Goal: Transaction & Acquisition: Purchase product/service

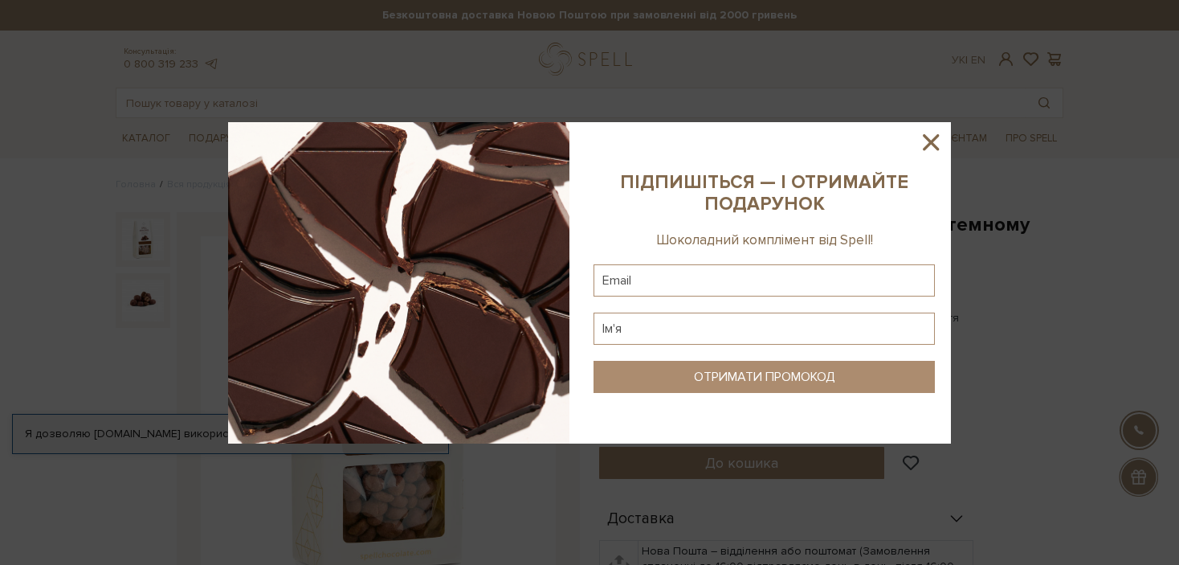
click at [929, 141] on icon at bounding box center [930, 142] width 27 height 27
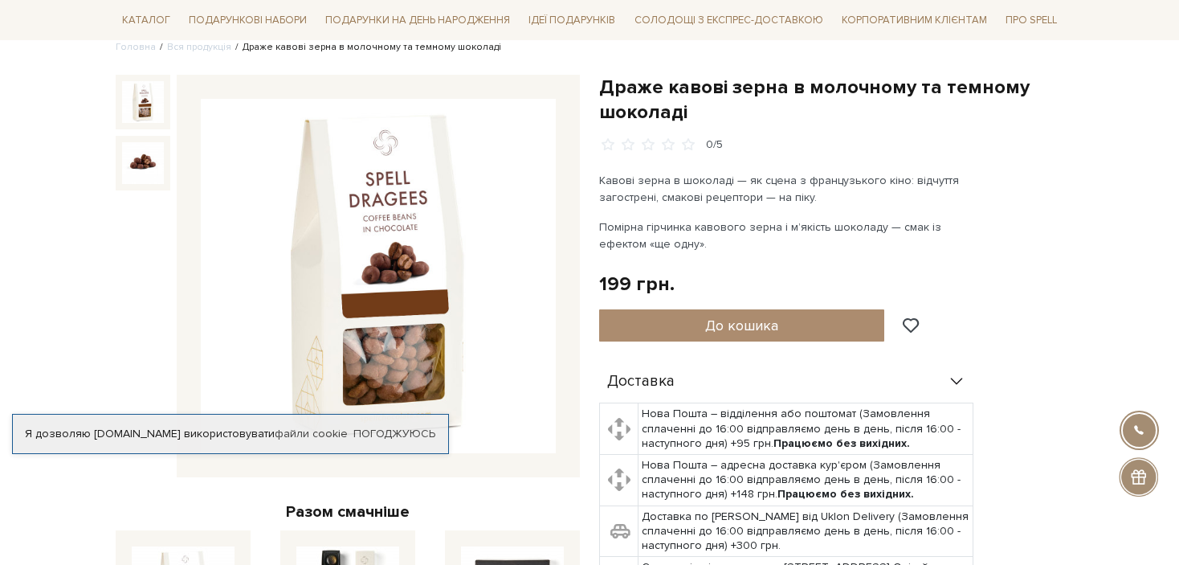
scroll to position [161, 0]
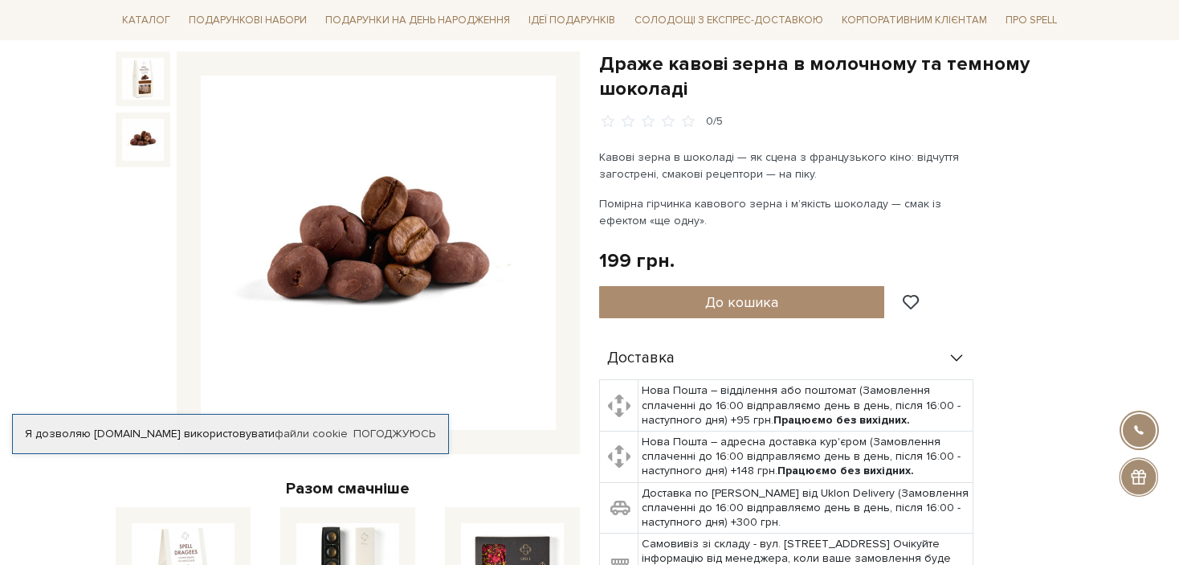
click at [142, 142] on img at bounding box center [143, 140] width 42 height 42
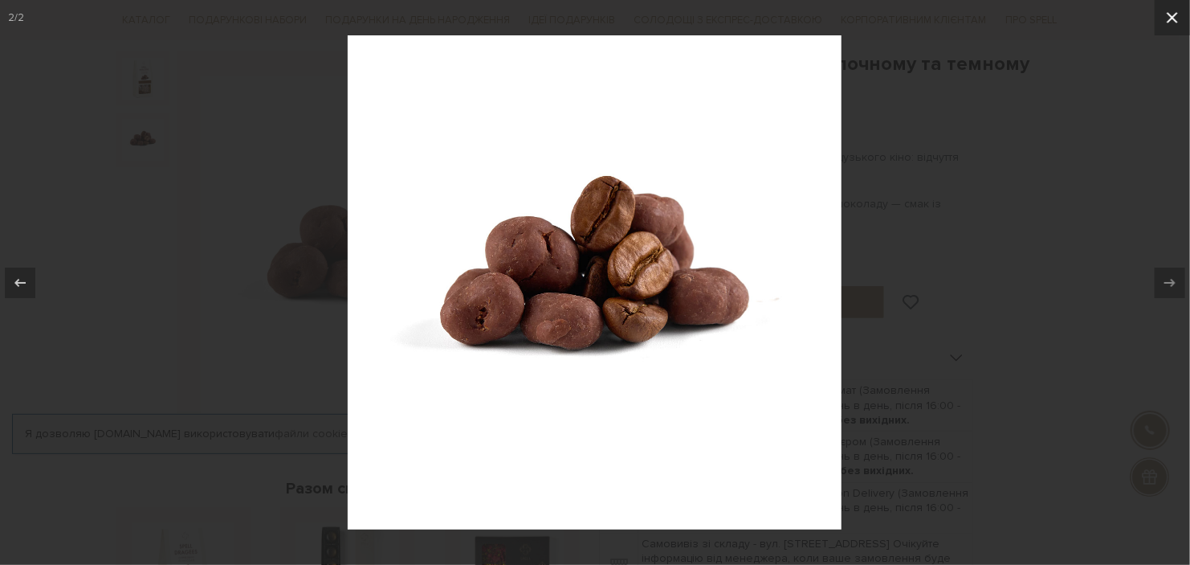
click at [1177, 13] on icon at bounding box center [1172, 17] width 11 height 11
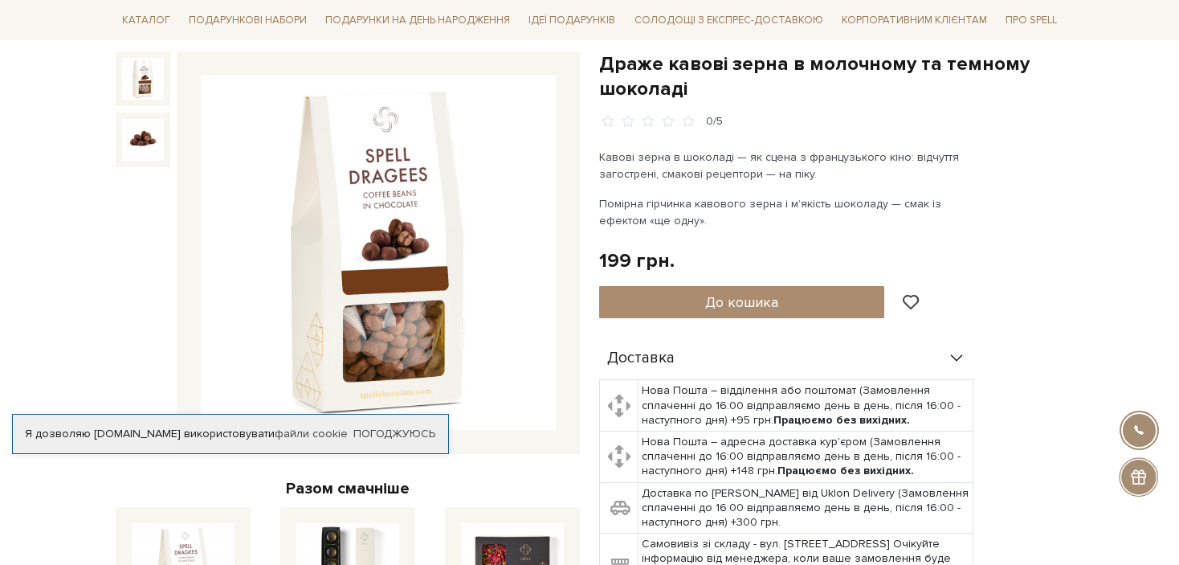
click at [153, 80] on img at bounding box center [143, 79] width 42 height 42
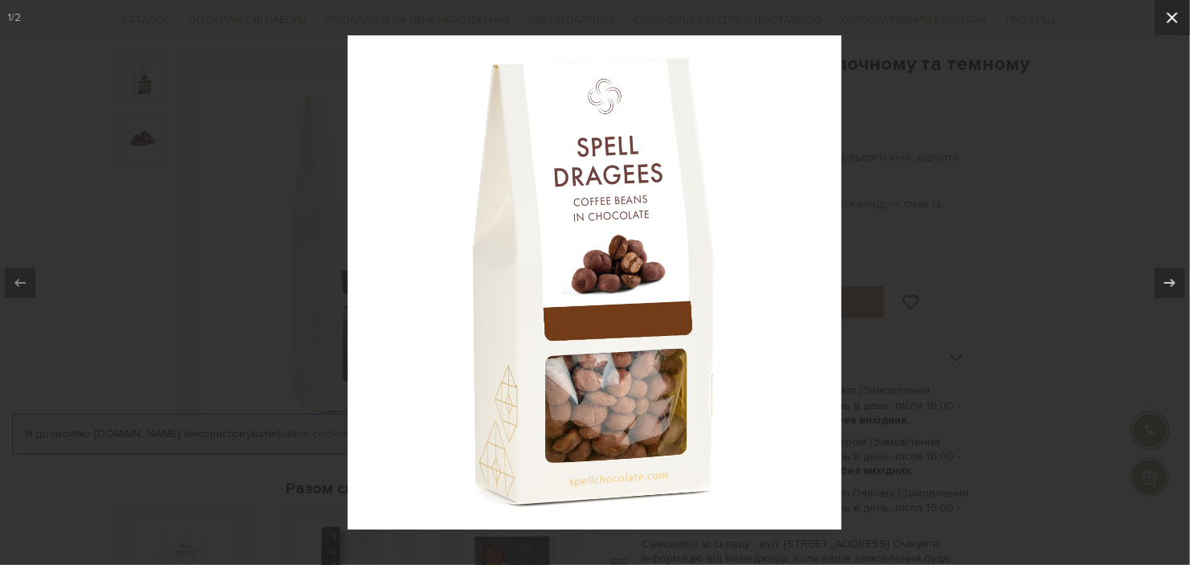
click at [1170, 11] on icon at bounding box center [1172, 17] width 19 height 19
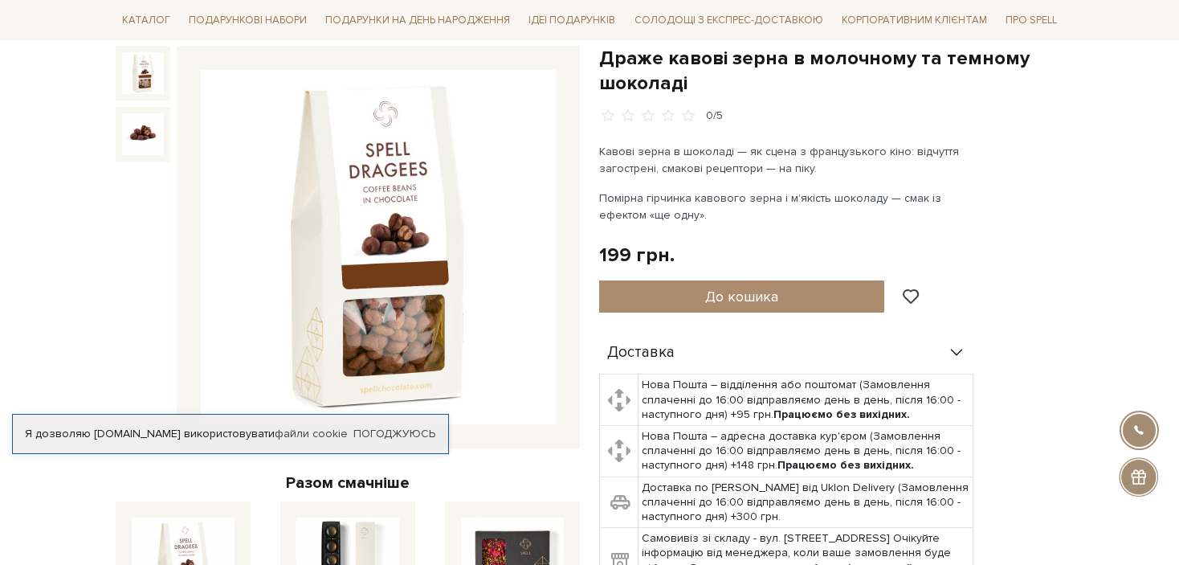
scroll to position [161, 0]
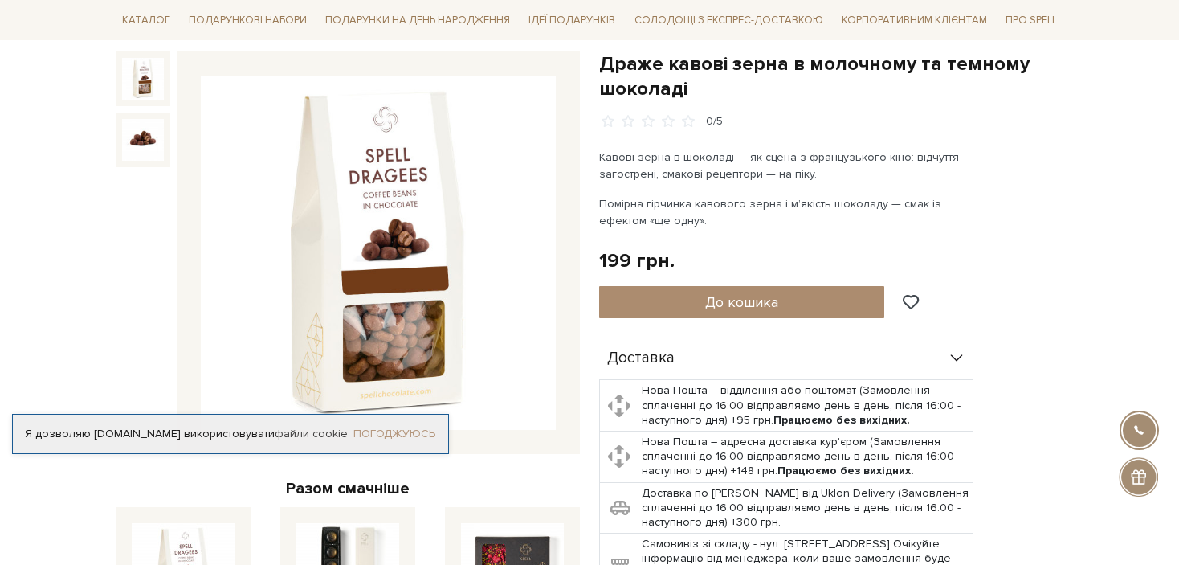
click at [410, 431] on link "Погоджуюсь" at bounding box center [394, 434] width 82 height 14
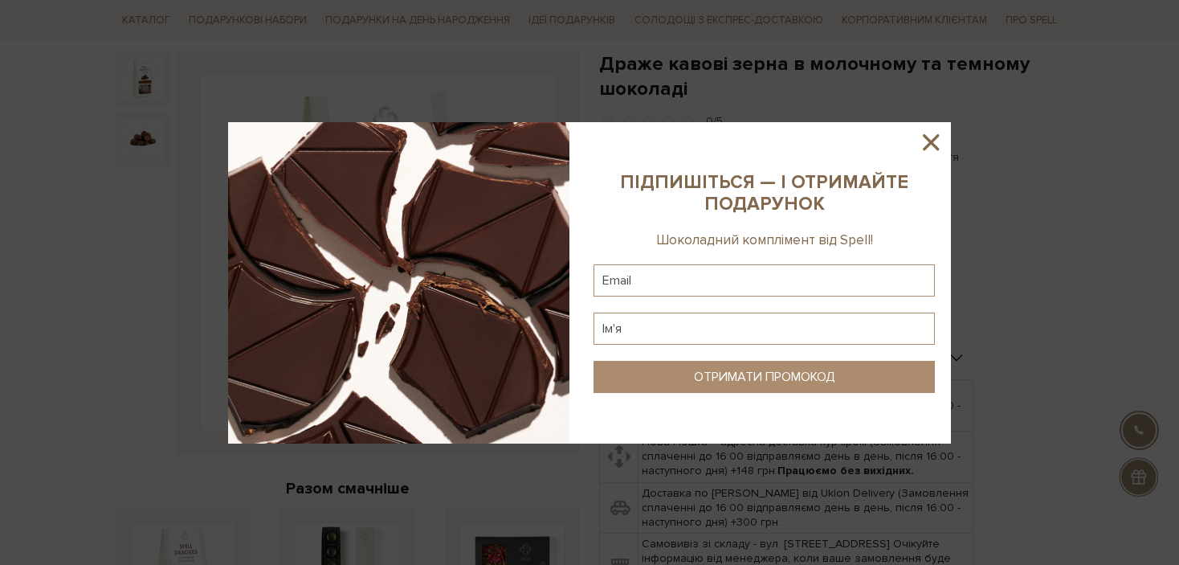
click at [929, 142] on icon at bounding box center [931, 142] width 16 height 16
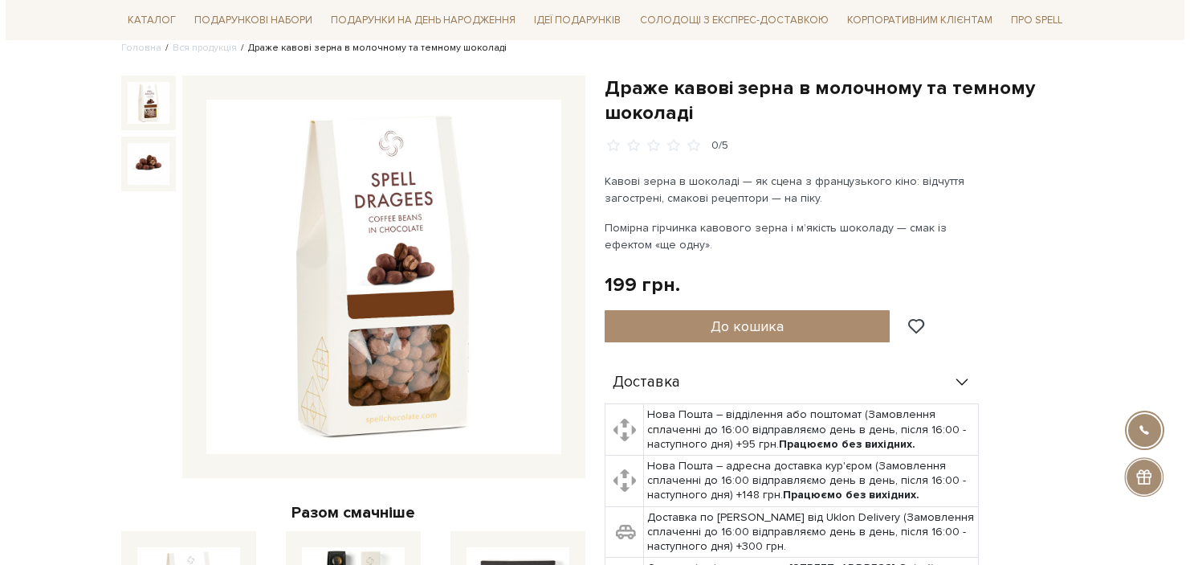
scroll to position [80, 0]
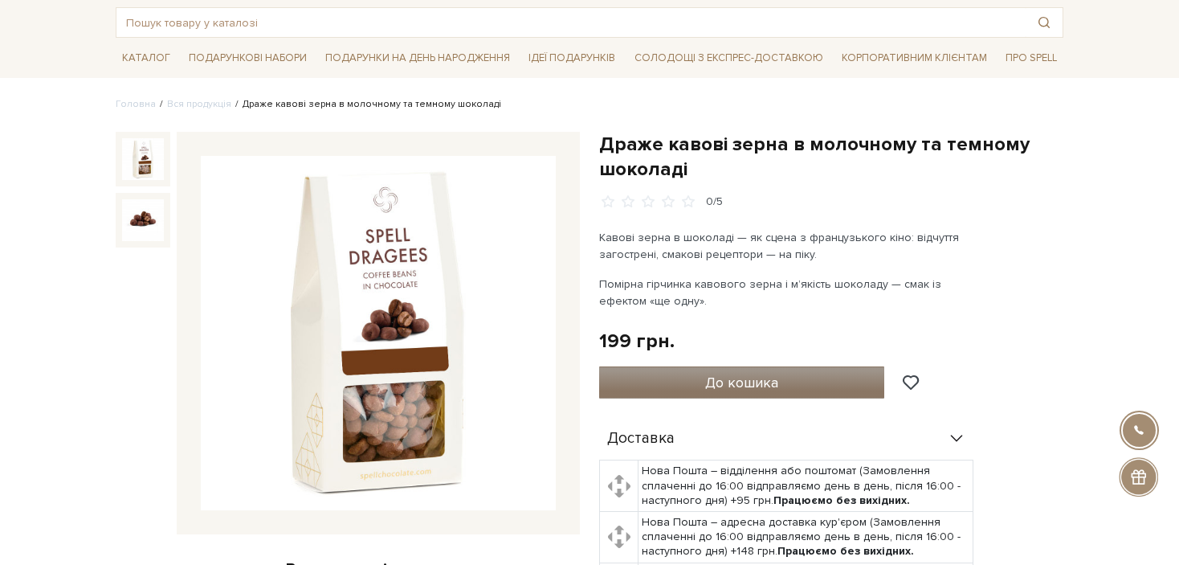
click at [746, 379] on span "До кошика" at bounding box center [741, 383] width 73 height 18
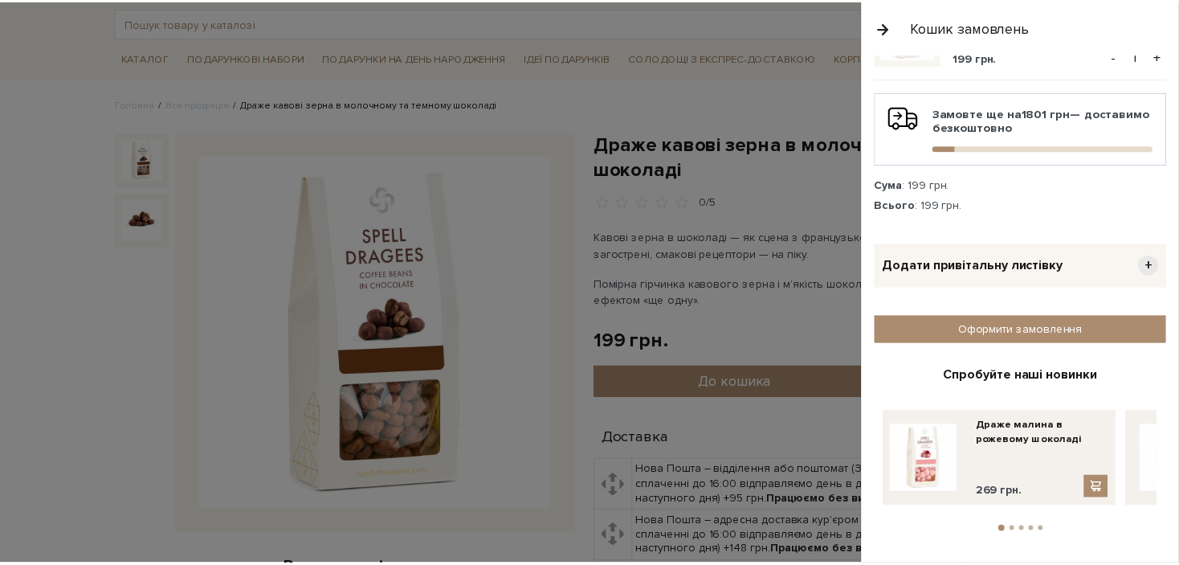
scroll to position [99, 0]
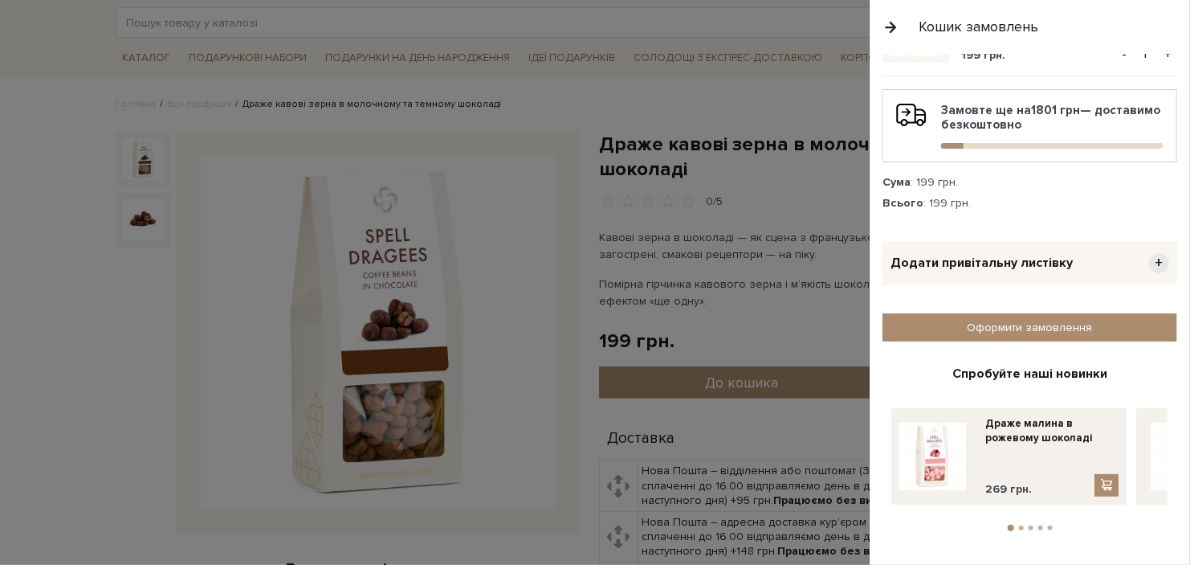
click at [504, 208] on div at bounding box center [595, 282] width 1190 height 565
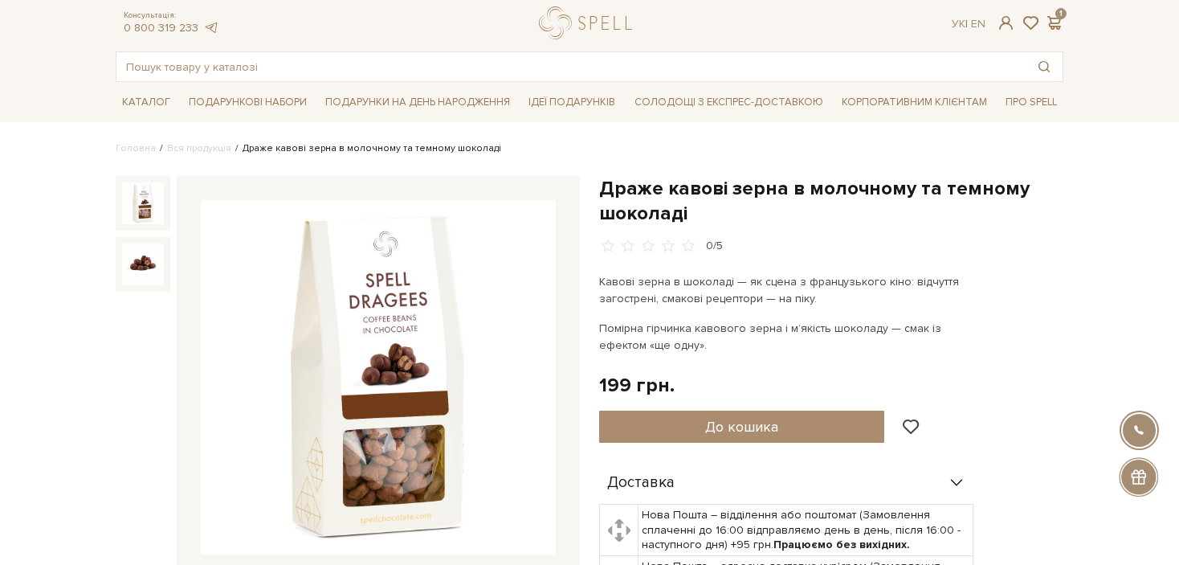
scroll to position [0, 0]
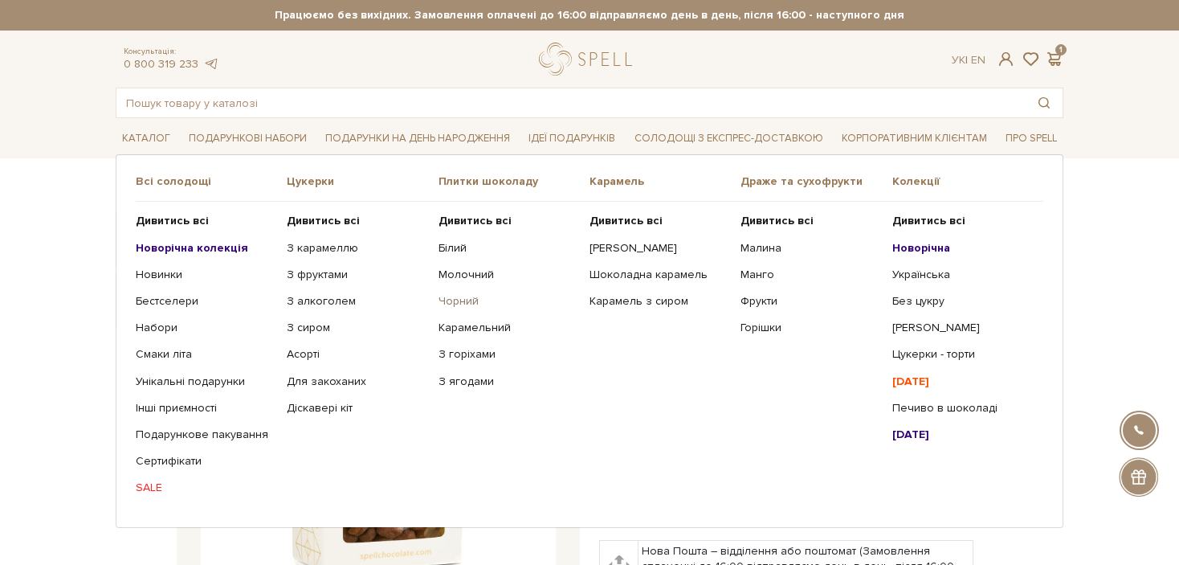
click at [460, 303] on link "Чорний" at bounding box center [508, 301] width 139 height 14
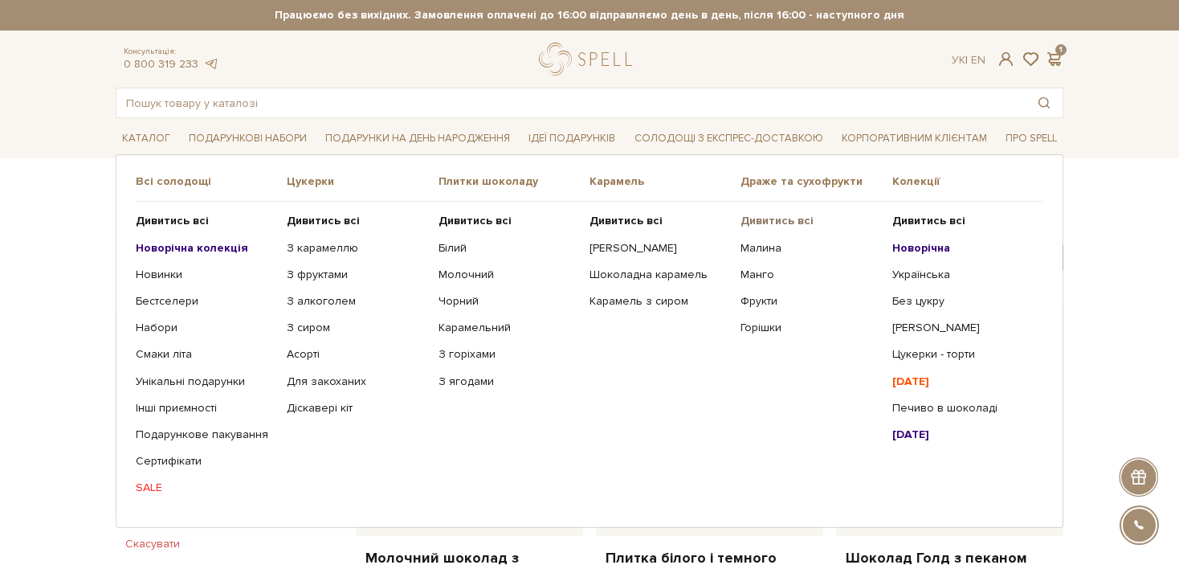
click at [764, 222] on b "Дивитись всі" at bounding box center [777, 221] width 73 height 14
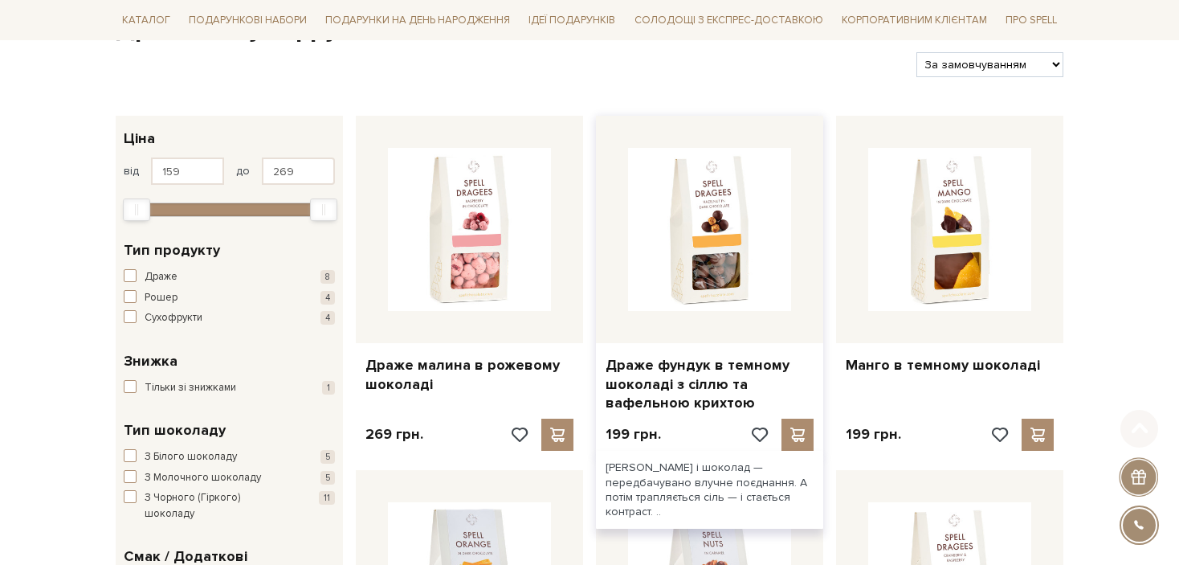
scroll to position [241, 0]
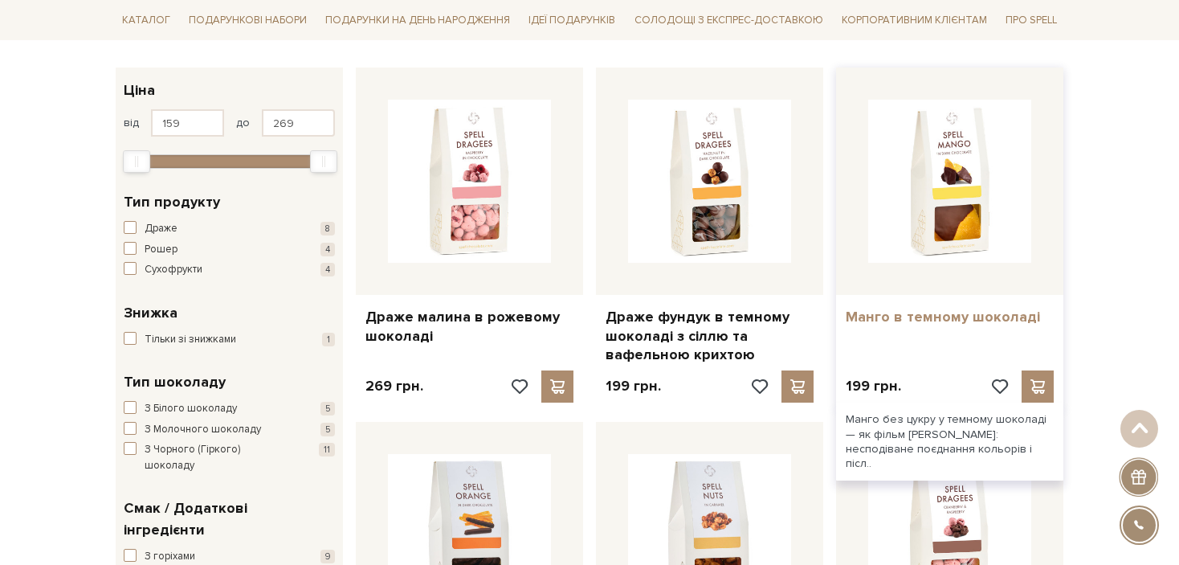
click at [962, 315] on link "Манго в темному шоколаді" at bounding box center [950, 317] width 208 height 18
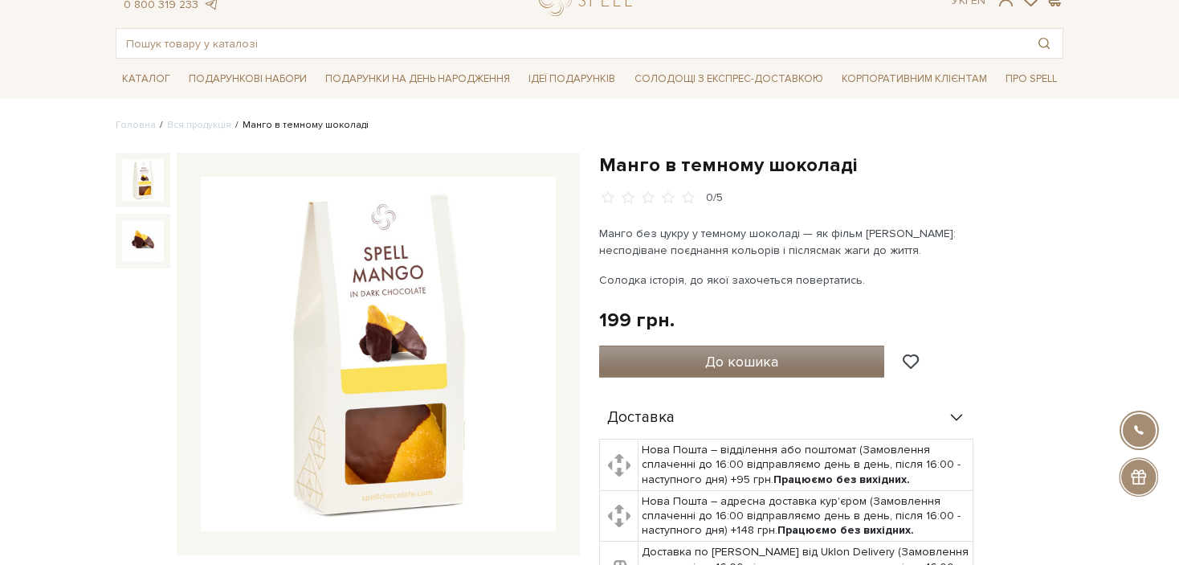
scroll to position [80, 0]
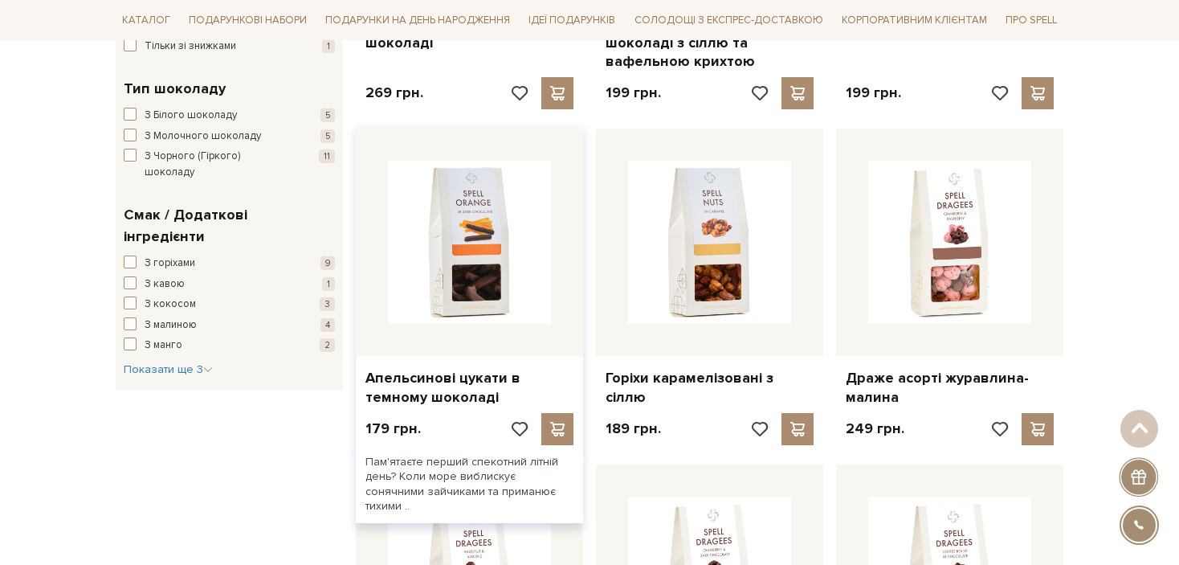
scroll to position [562, 0]
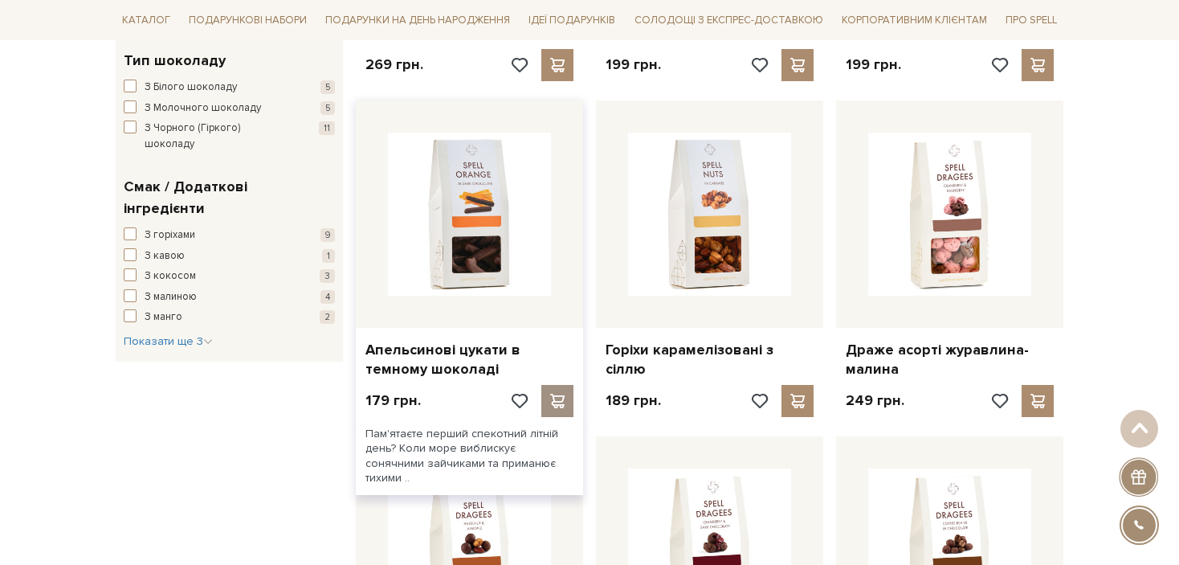
click at [556, 398] on span at bounding box center [557, 401] width 20 height 14
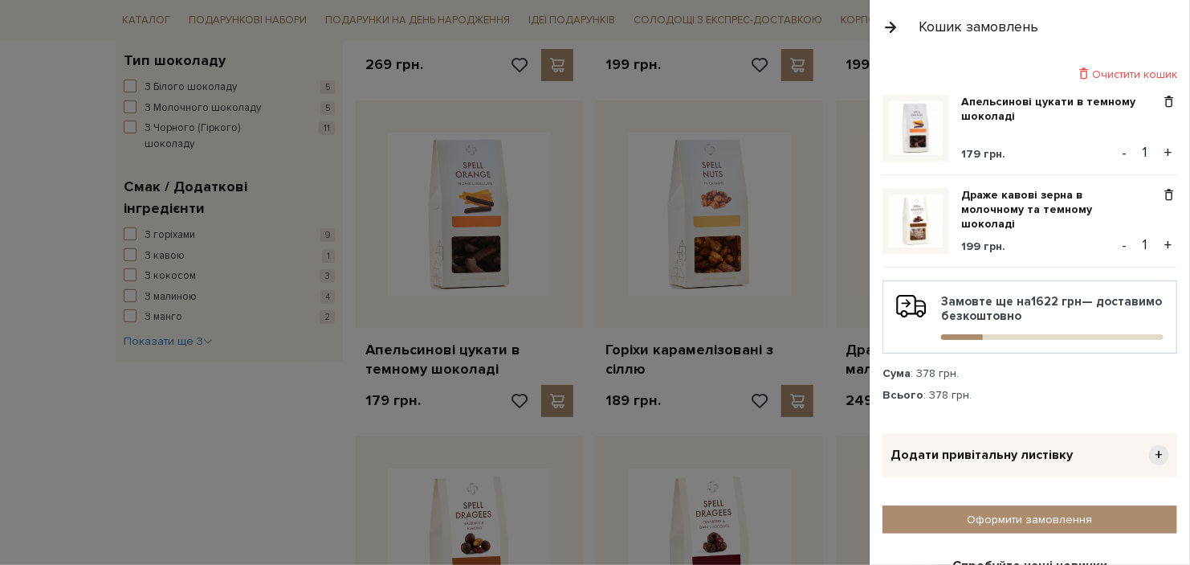
click at [269, 431] on div at bounding box center [595, 282] width 1190 height 565
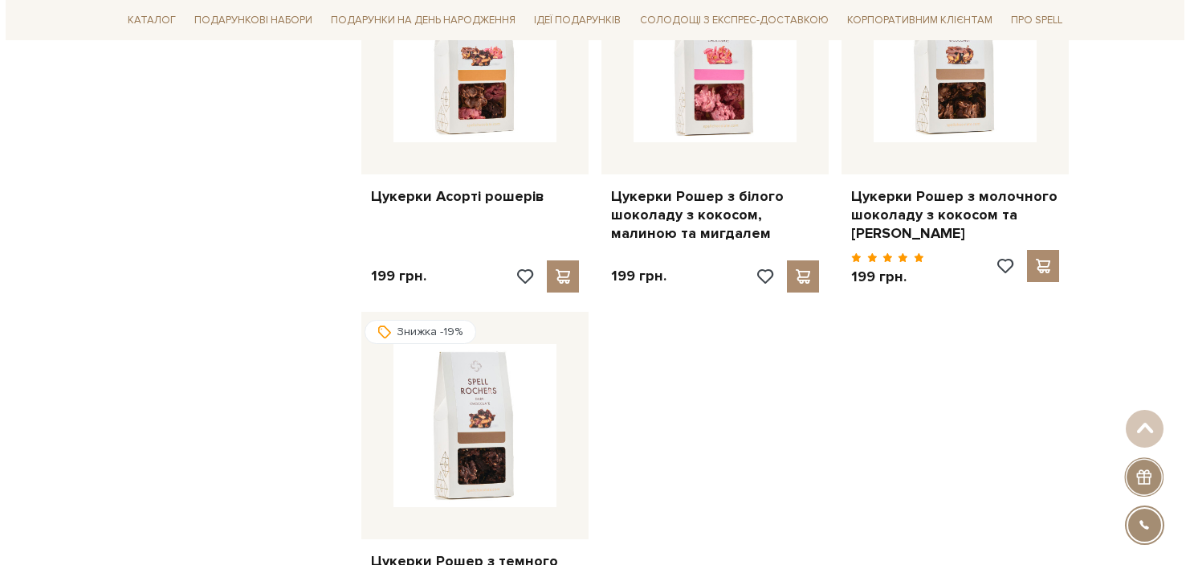
scroll to position [2088, 0]
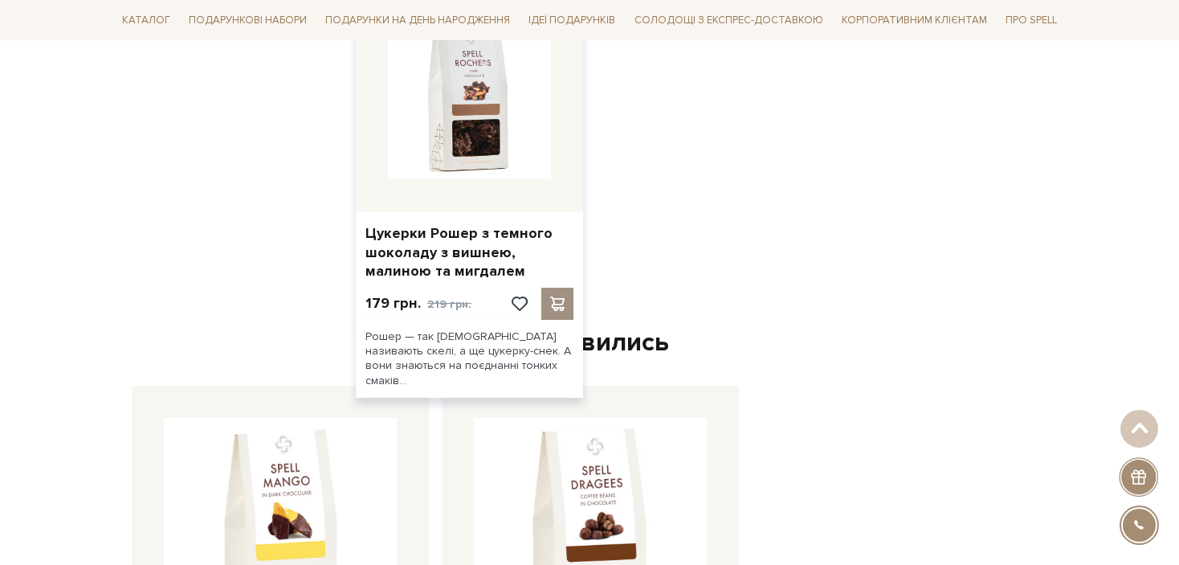
click at [556, 296] on span at bounding box center [557, 303] width 20 height 14
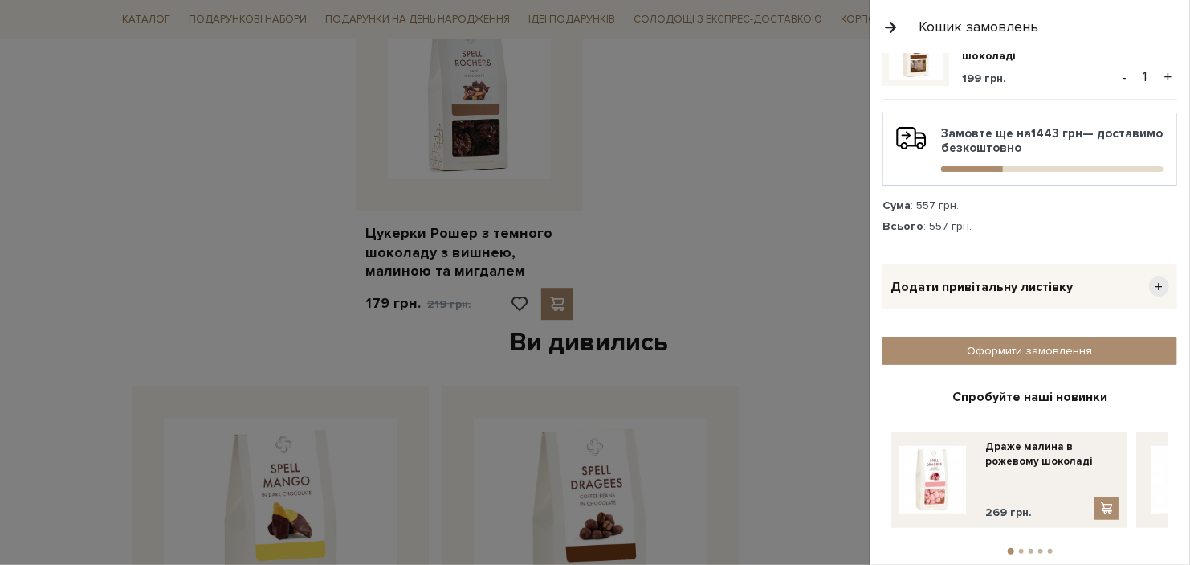
scroll to position [281, 0]
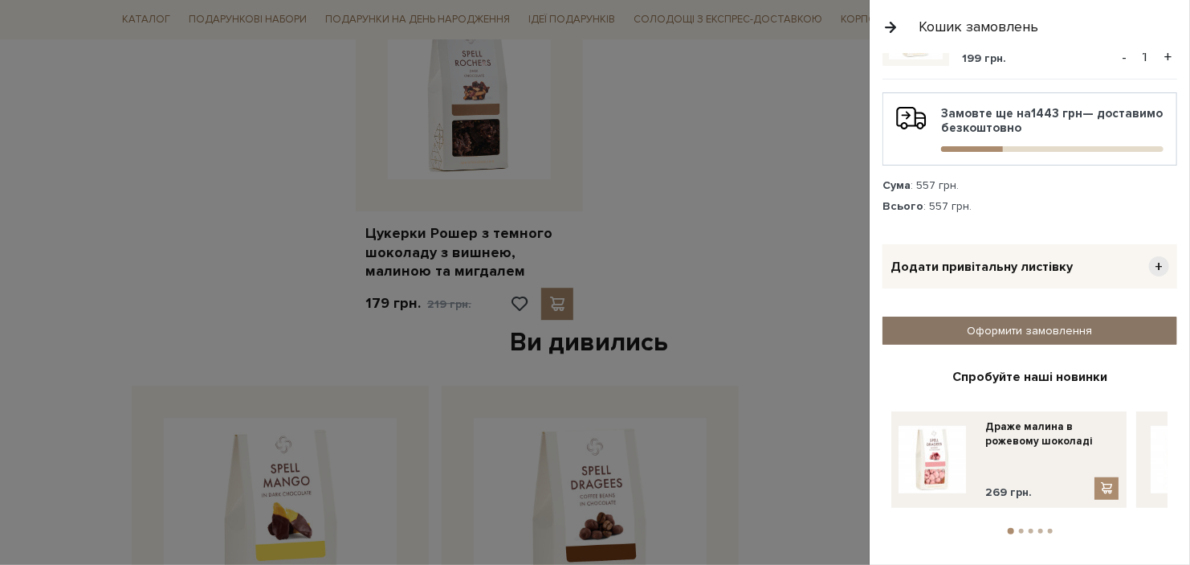
click at [997, 321] on link "Оформити замовлення" at bounding box center [1030, 330] width 295 height 28
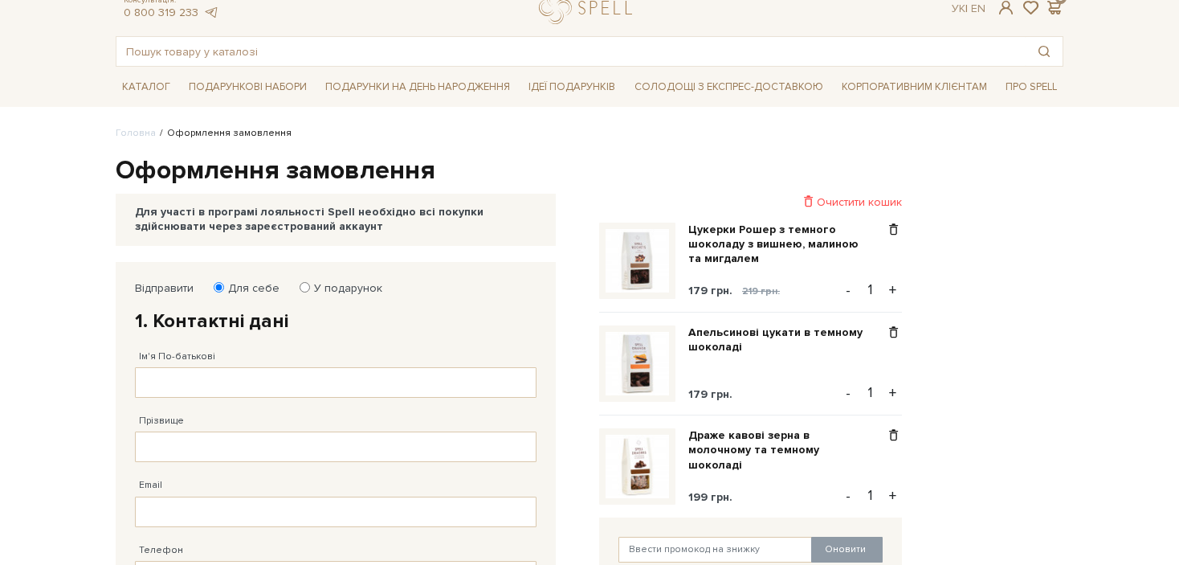
scroll to position [80, 0]
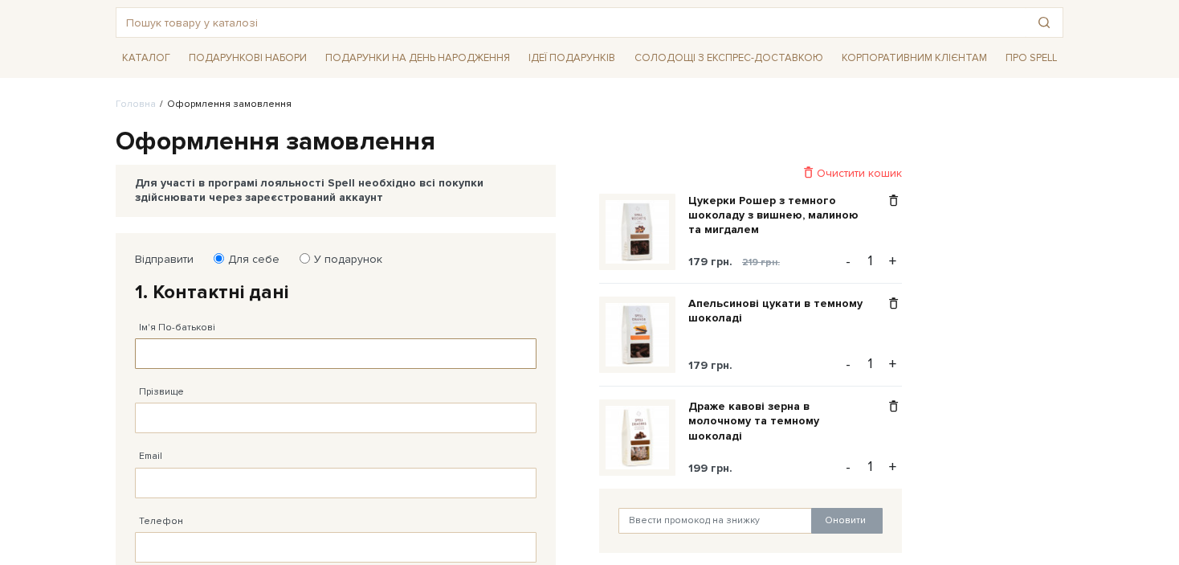
click at [220, 347] on input "Ім'я По-батькові" at bounding box center [336, 353] width 402 height 31
type input "[PERSON_NAME]"
type input "Неугодова"
type input "[PERSON_NAME][EMAIL_ADDRESS][DOMAIN_NAME]"
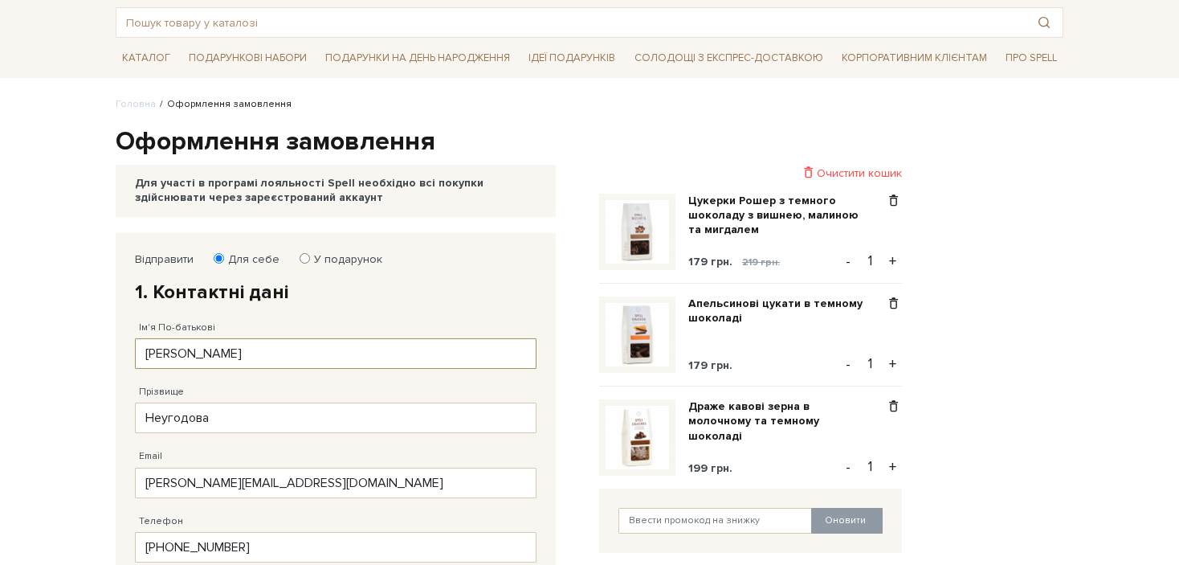
type input "[PHONE_NUMBER]"
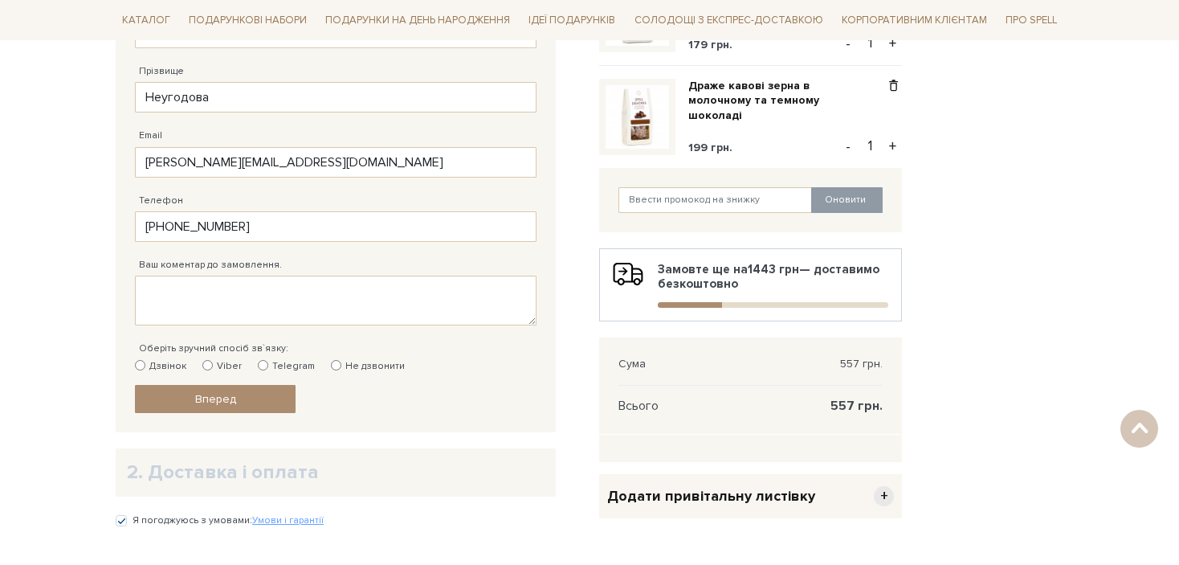
scroll to position [402, 0]
type input "[PERSON_NAME]"
click at [331, 359] on input "Не дзвонити" at bounding box center [336, 364] width 10 height 10
radio input "true"
click at [218, 395] on span "Вперед" at bounding box center [215, 398] width 41 height 14
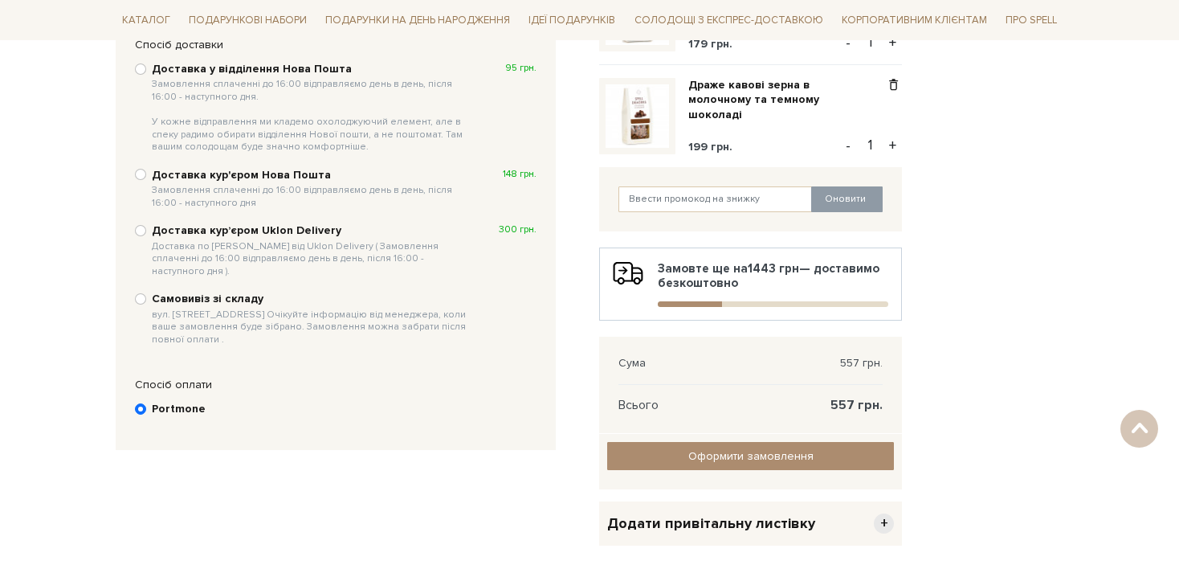
scroll to position [312, 0]
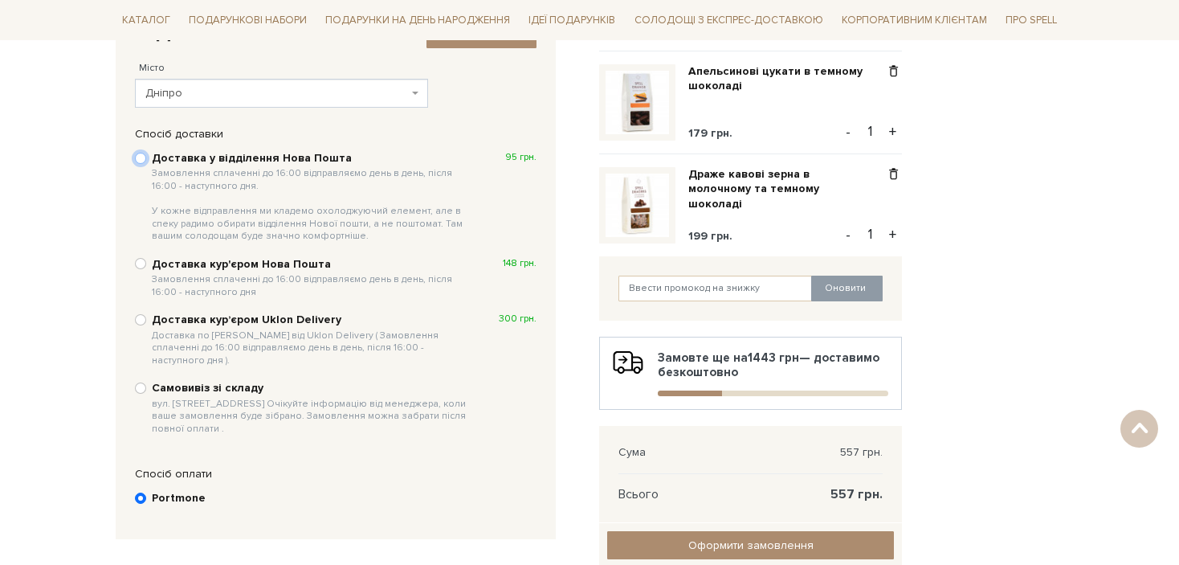
click at [141, 156] on input "Доставка у відділення Нова Пошта Замовлення сплаченні до 16:00 відправляємо ден…" at bounding box center [140, 158] width 11 height 11
radio input "true"
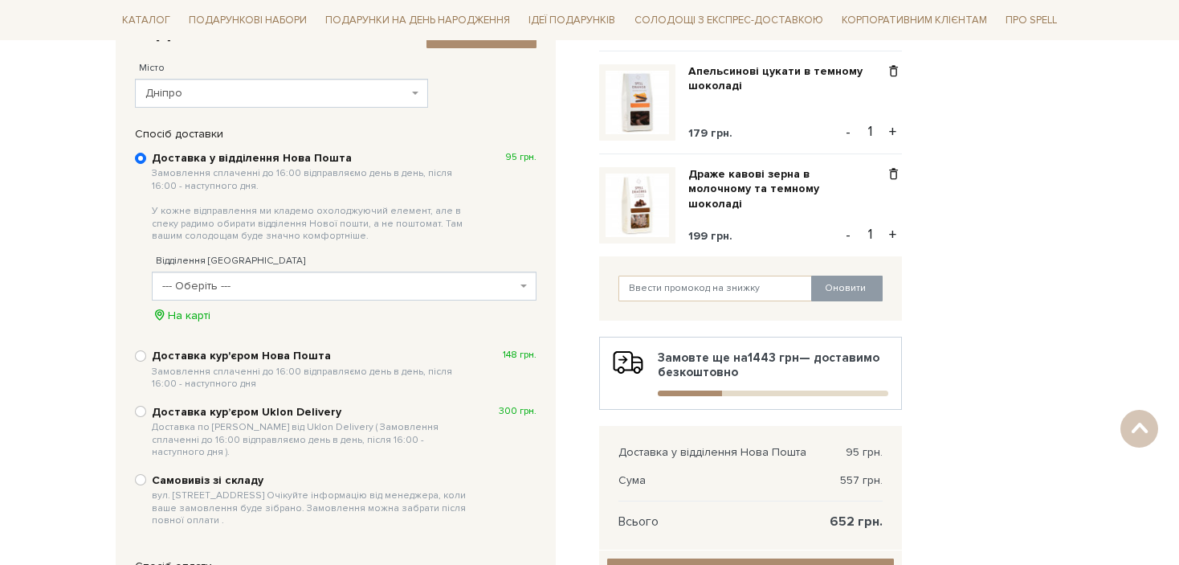
click at [529, 284] on span "--- Оберіть ---" at bounding box center [344, 285] width 385 height 29
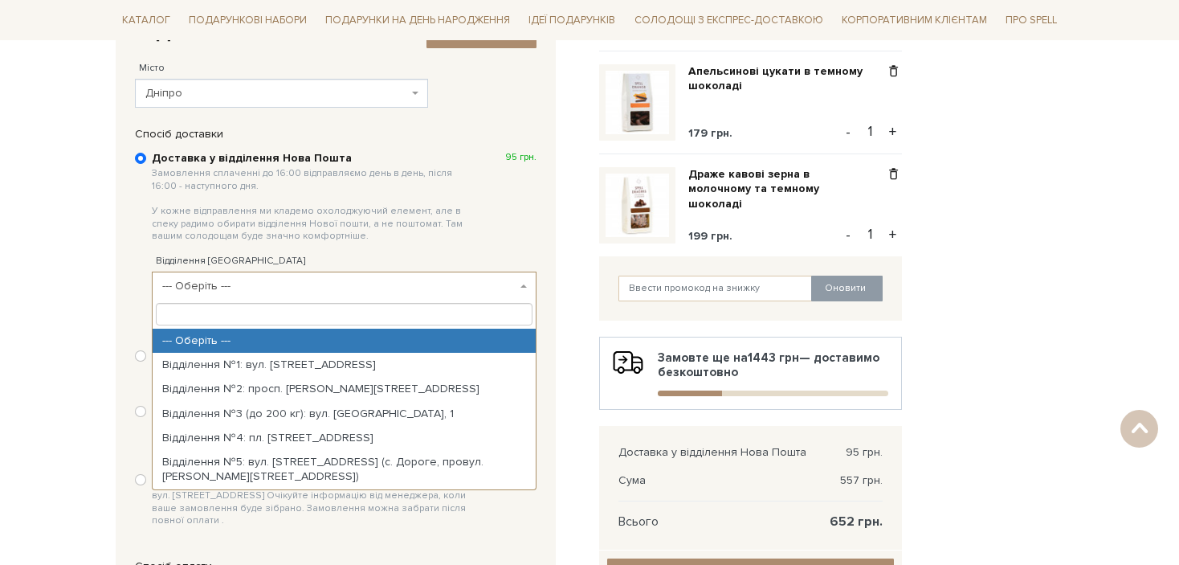
click at [529, 284] on span "--- Оберіть ---" at bounding box center [344, 285] width 385 height 29
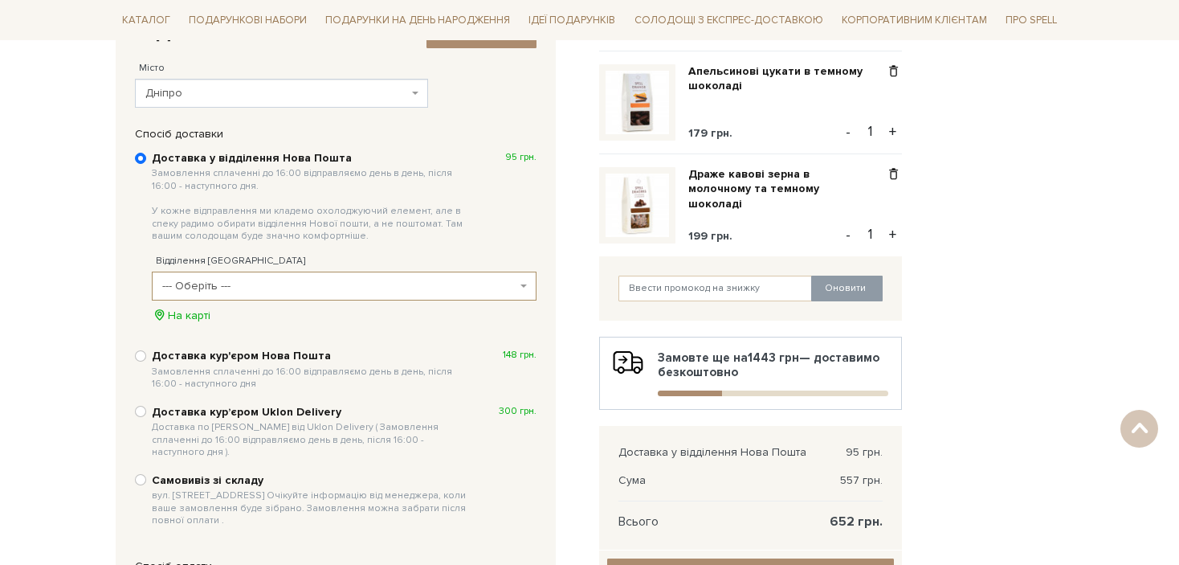
click at [529, 284] on span "--- Оберіть ---" at bounding box center [344, 285] width 385 height 29
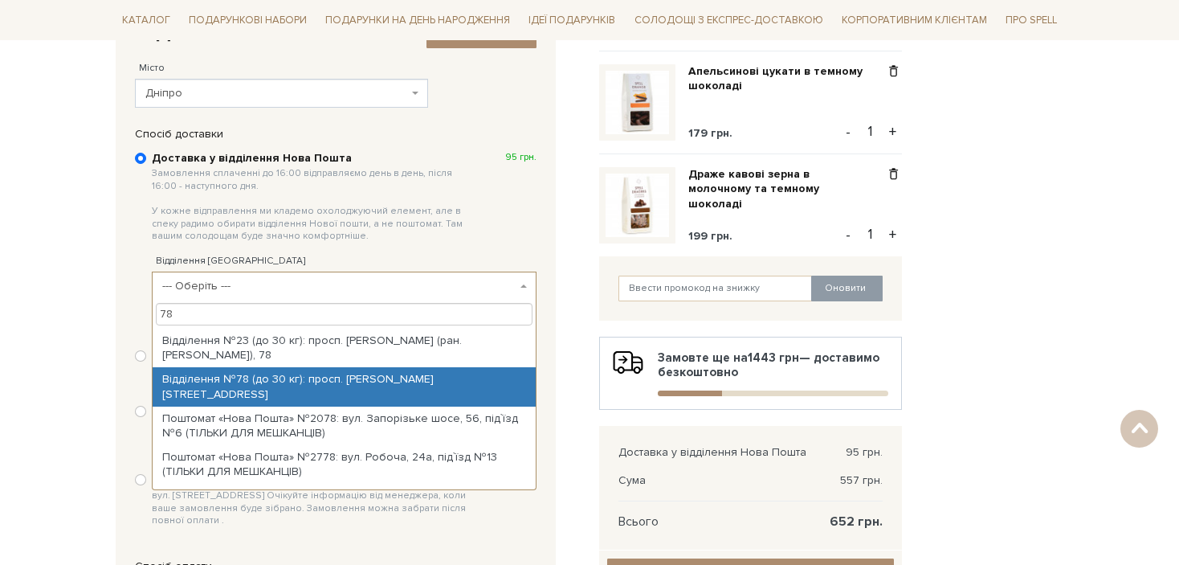
type input "78"
select select "Відділення №78 (до 30 кг): просп. Поля Олександра, 129р"
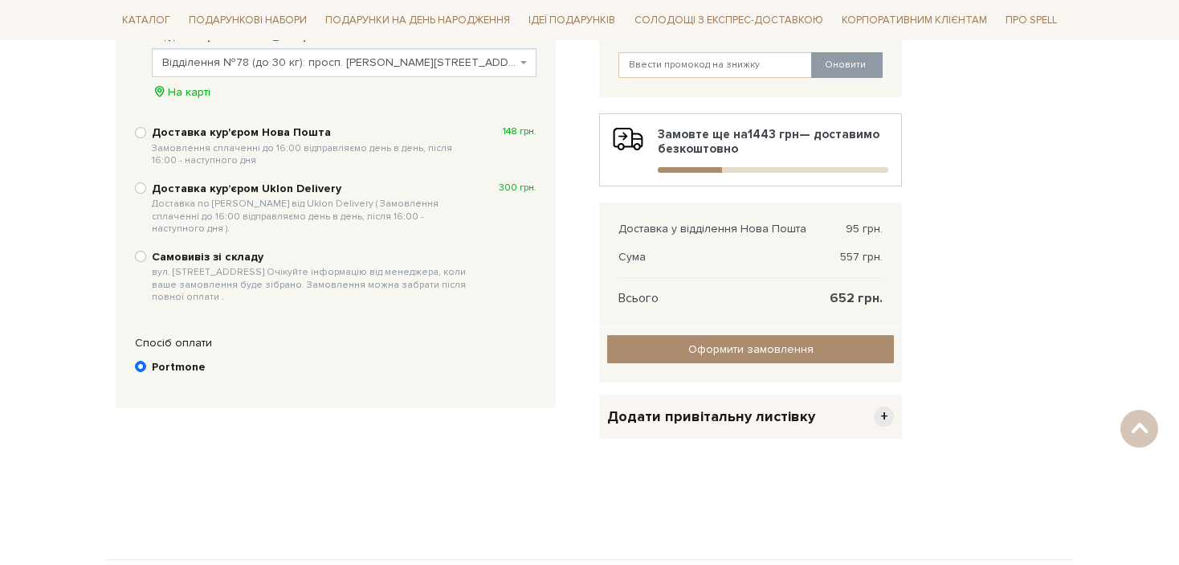
scroll to position [553, 0]
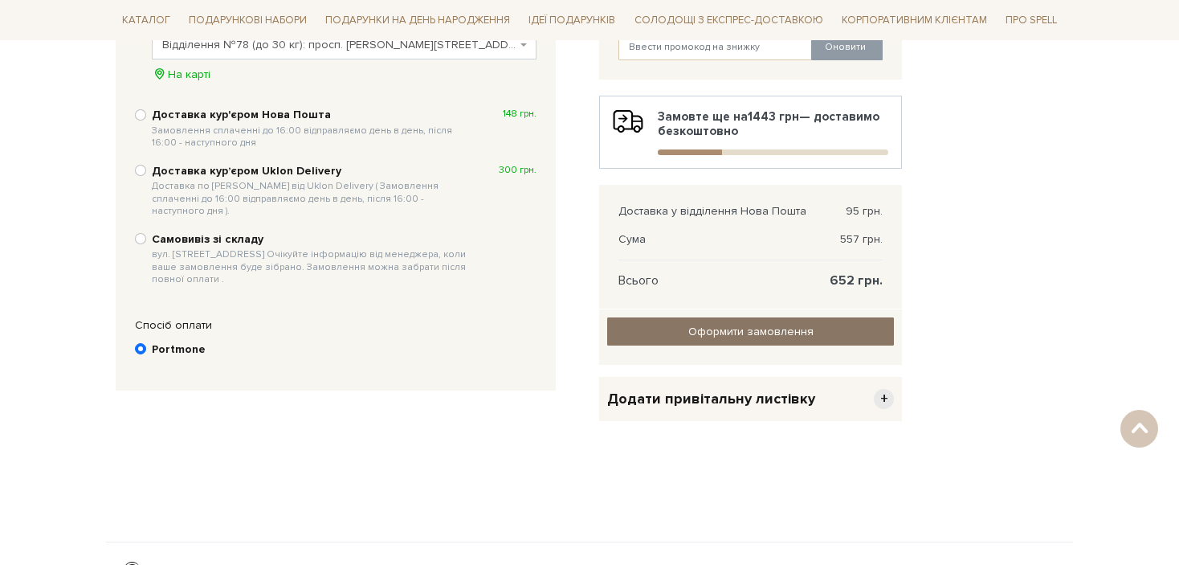
click at [759, 325] on input "Оформити замовлення" at bounding box center [750, 331] width 287 height 28
